Goal: Task Accomplishment & Management: Manage account settings

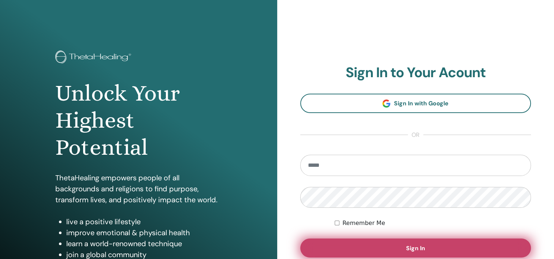
type input "**********"
click at [402, 249] on button "Sign In" at bounding box center [415, 248] width 231 height 19
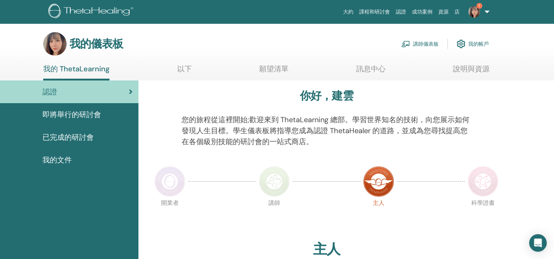
click at [420, 41] on font "講師儀表板" at bounding box center [426, 44] width 26 height 7
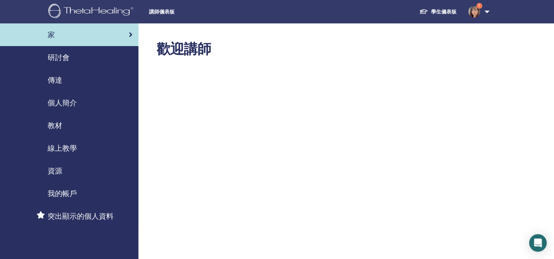
click at [57, 54] on span "研討會" at bounding box center [59, 57] width 22 height 11
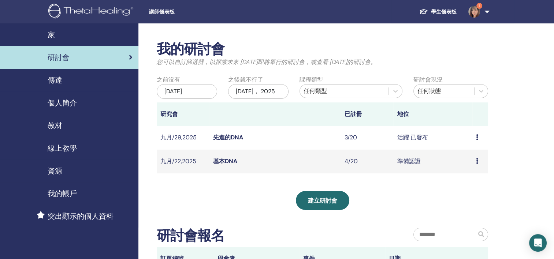
click at [225, 165] on link "基本DNA" at bounding box center [225, 161] width 24 height 8
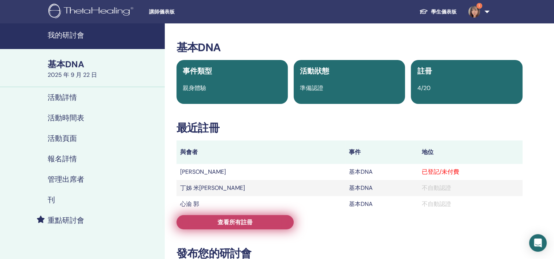
click at [252, 220] on link "查看所有註冊" at bounding box center [234, 222] width 117 height 14
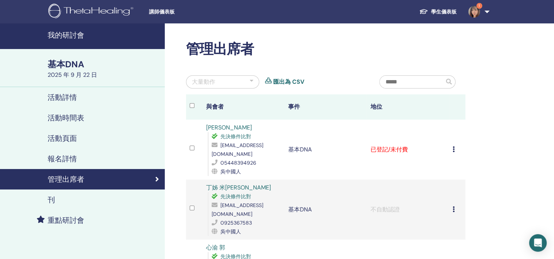
click at [453, 146] on icon at bounding box center [453, 149] width 2 height 6
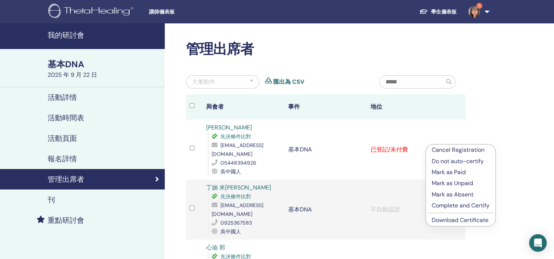
click at [454, 148] on p "Cancel Registration" at bounding box center [460, 150] width 58 height 9
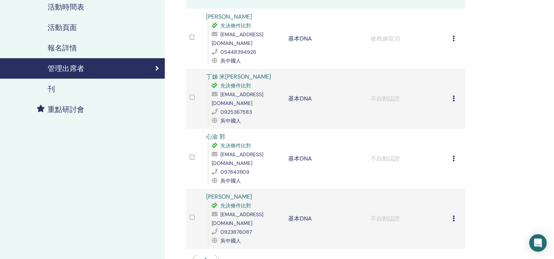
scroll to position [146, 0]
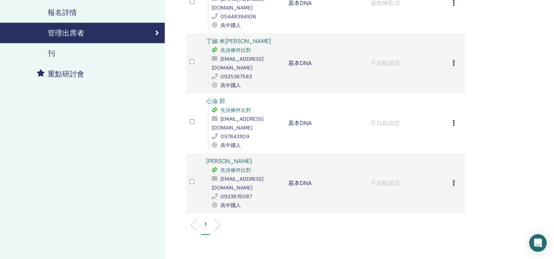
click at [453, 60] on icon at bounding box center [453, 63] width 2 height 6
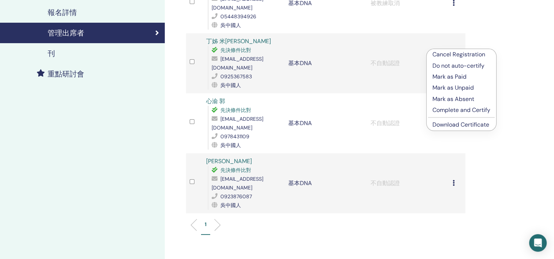
click at [394, 214] on div "管理出席者 大量動作 匯出為 CSV 與會者 事件 地位 塞維恩奇·巴拉克 先決條件比對 svncbrk016@gmail.com 05448394926 吳…" at bounding box center [349, 111] width 369 height 468
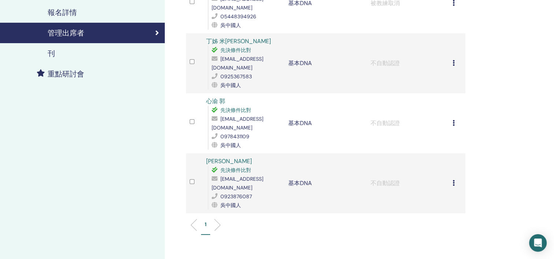
scroll to position [73, 0]
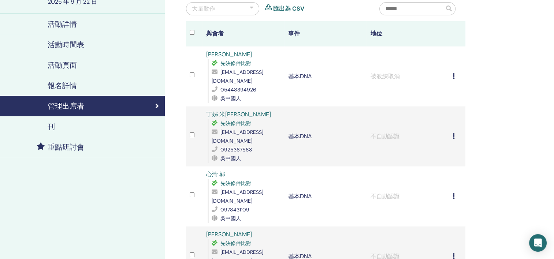
click at [453, 133] on icon at bounding box center [453, 136] width 2 height 6
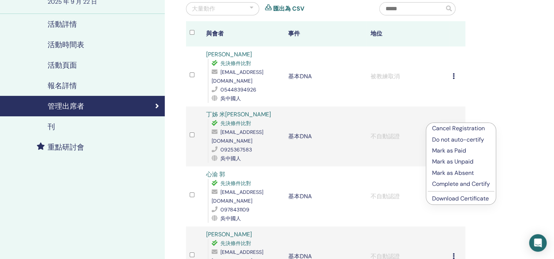
click at [461, 183] on p "Complete and Certify" at bounding box center [461, 184] width 58 height 9
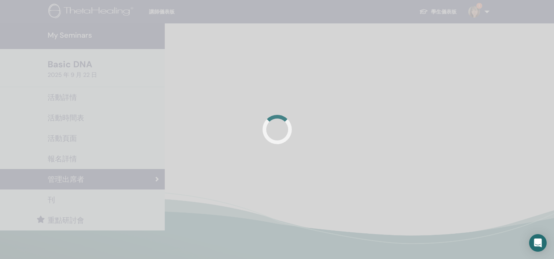
scroll to position [73, 0]
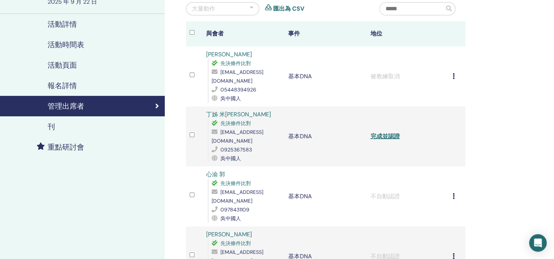
click at [453, 193] on icon at bounding box center [453, 196] width 2 height 6
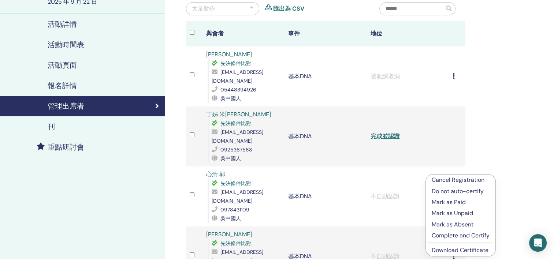
click at [454, 233] on p "Complete and Certify" at bounding box center [460, 235] width 58 height 9
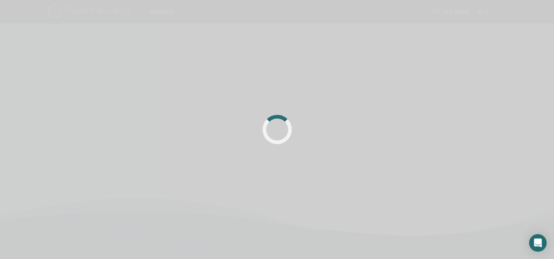
scroll to position [73, 0]
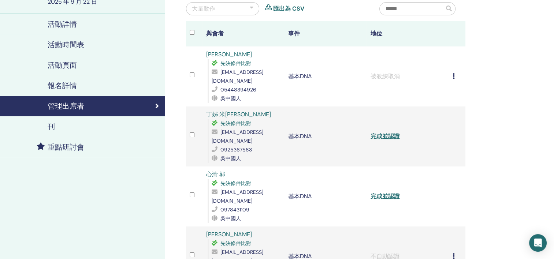
click at [452, 253] on icon at bounding box center [453, 256] width 2 height 6
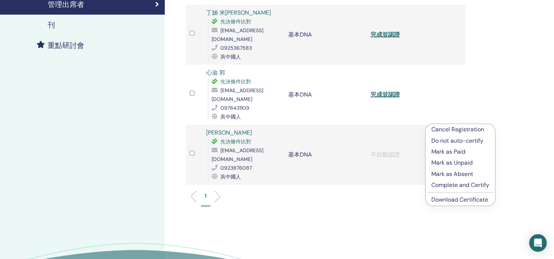
scroll to position [220, 0]
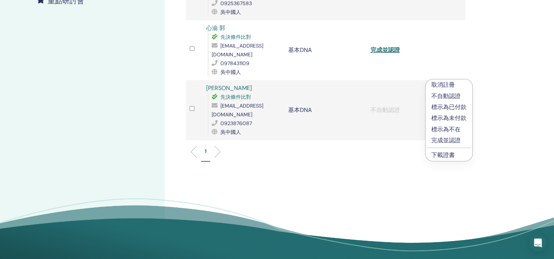
click at [450, 137] on p "完成並認證" at bounding box center [448, 140] width 35 height 9
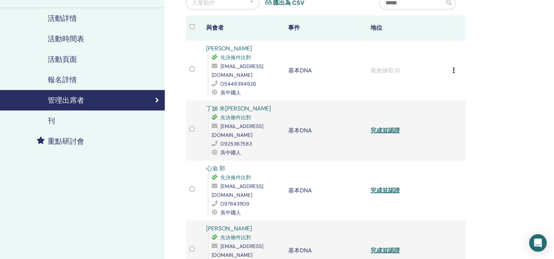
scroll to position [110, 0]
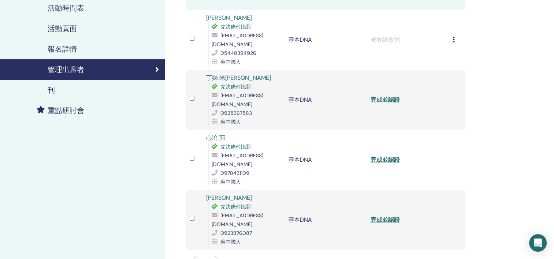
click at [382, 96] on link "完成並認證" at bounding box center [384, 100] width 29 height 8
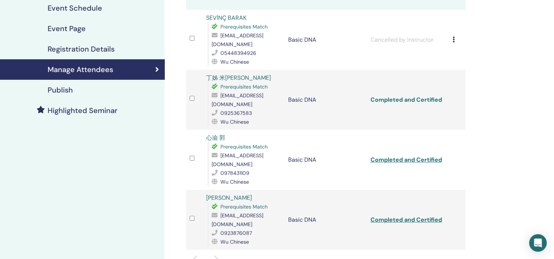
click at [411, 96] on link "Completed and Certified" at bounding box center [405, 100] width 71 height 8
click at [383, 156] on link "Completed and Certified" at bounding box center [405, 160] width 71 height 8
click at [428, 216] on link "Completed and Certified" at bounding box center [405, 220] width 71 height 8
drag, startPoint x: 279, startPoint y: 87, endPoint x: 221, endPoint y: 86, distance: 58.2
click at [221, 92] on span "[EMAIL_ADDRESS][DOMAIN_NAME]" at bounding box center [237, 99] width 52 height 15
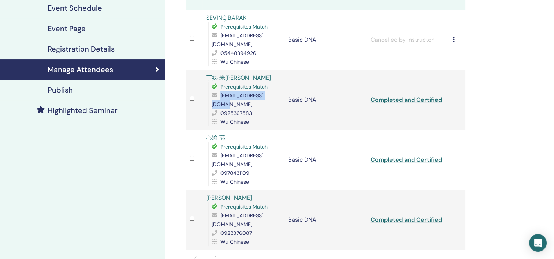
drag, startPoint x: 221, startPoint y: 86, endPoint x: 228, endPoint y: 88, distance: 7.8
copy span "[EMAIL_ADDRESS][DOMAIN_NAME]"
click at [325, 130] on td "Basic DNA" at bounding box center [325, 160] width 82 height 60
drag, startPoint x: 273, startPoint y: 138, endPoint x: 221, endPoint y: 140, distance: 52.3
click at [221, 152] on span "[EMAIL_ADDRESS][DOMAIN_NAME]" at bounding box center [237, 159] width 52 height 15
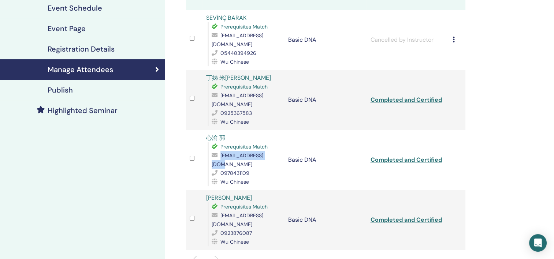
drag, startPoint x: 221, startPoint y: 140, endPoint x: 226, endPoint y: 139, distance: 5.2
copy span "[EMAIL_ADDRESS][DOMAIN_NAME]"
click at [267, 177] on div "Wu Chinese" at bounding box center [245, 181] width 69 height 9
drag, startPoint x: 275, startPoint y: 189, endPoint x: 221, endPoint y: 190, distance: 53.8
click at [221, 212] on span "[EMAIL_ADDRESS][DOMAIN_NAME]" at bounding box center [237, 219] width 52 height 15
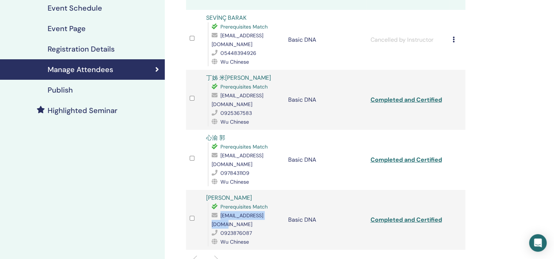
copy span "[EMAIL_ADDRESS][DOMAIN_NAME]"
click at [304, 257] on ul "1" at bounding box center [325, 264] width 267 height 14
